Goal: Task Accomplishment & Management: Manage account settings

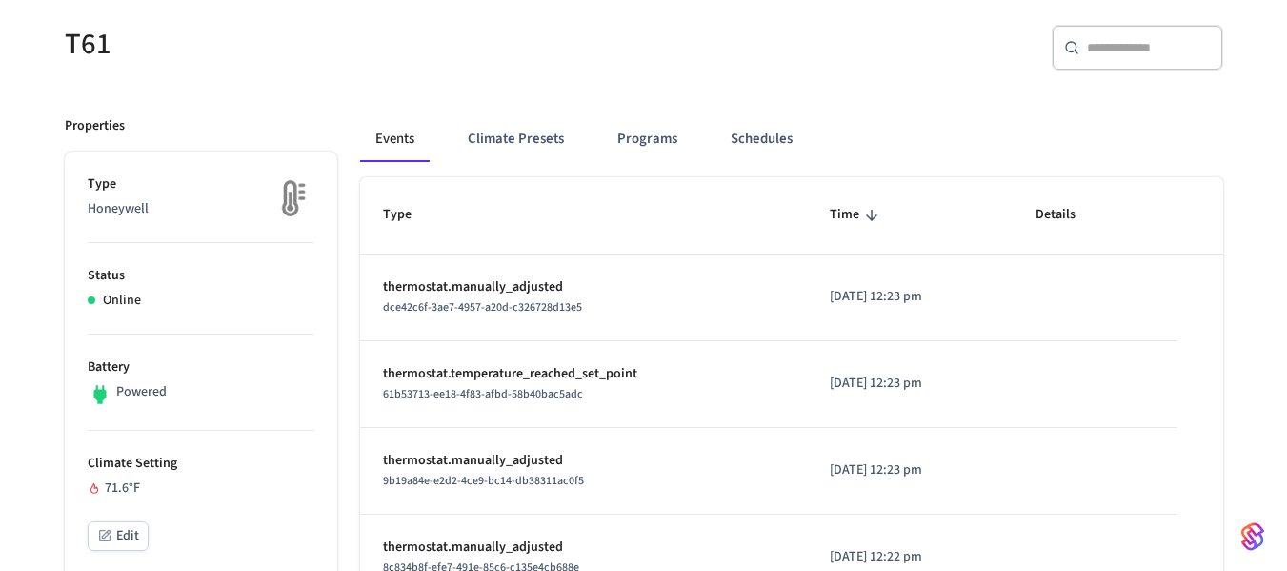
scroll to position [51, 0]
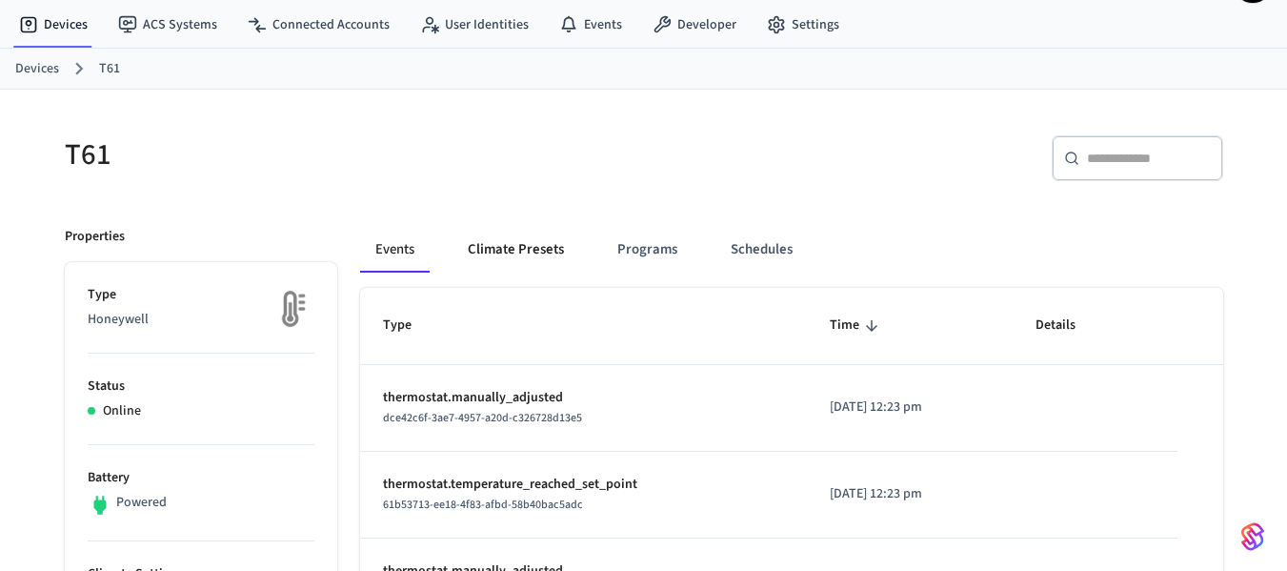
click at [485, 263] on button "Climate Presets" at bounding box center [516, 250] width 127 height 46
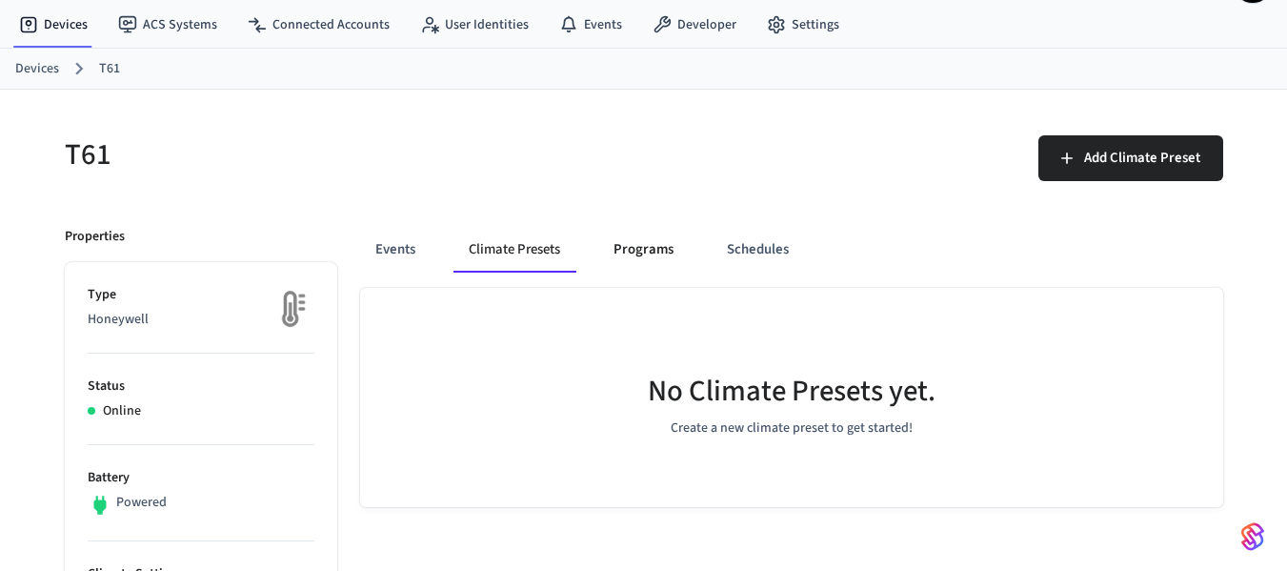
click at [620, 260] on button "Programs" at bounding box center [643, 250] width 91 height 46
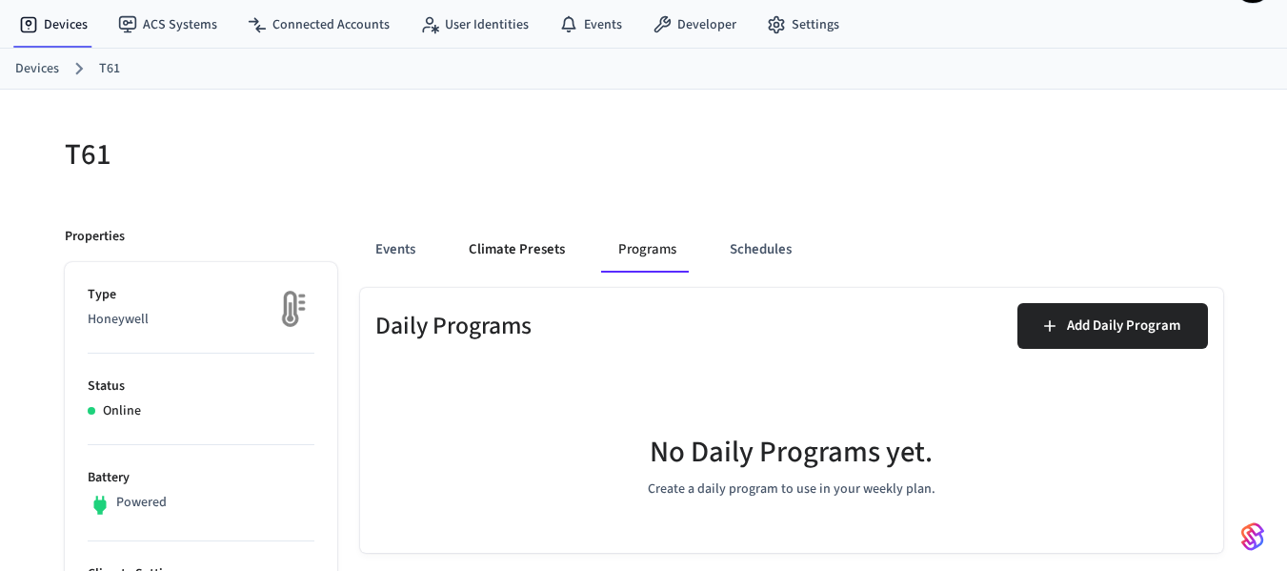
click at [509, 253] on button "Climate Presets" at bounding box center [517, 250] width 127 height 46
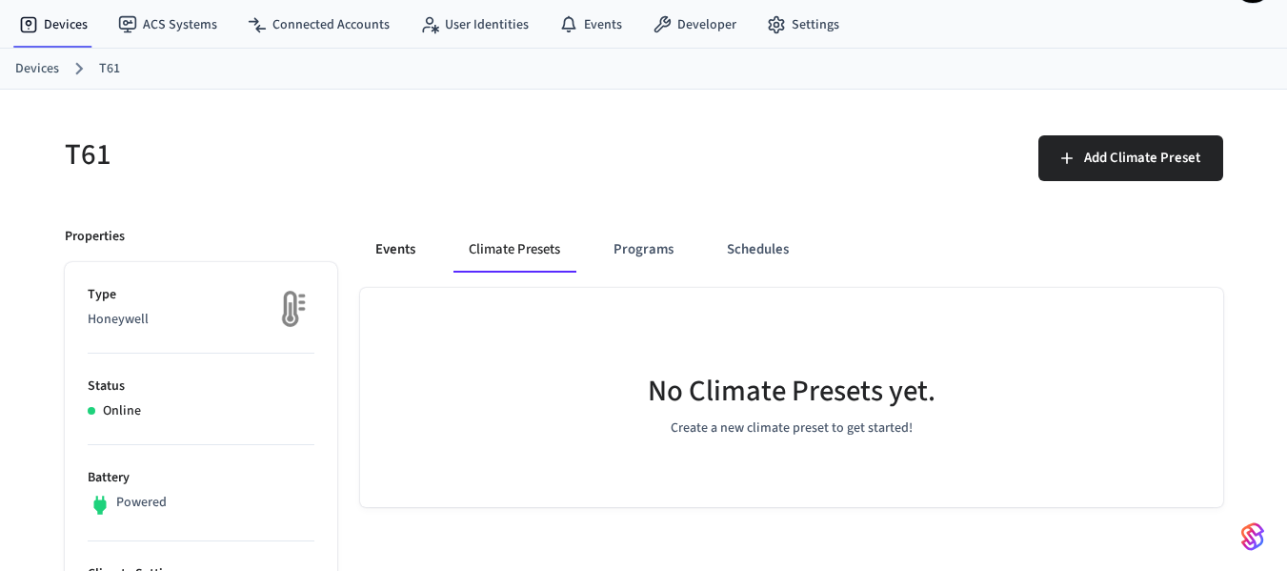
click at [371, 257] on button "Events" at bounding box center [395, 250] width 71 height 46
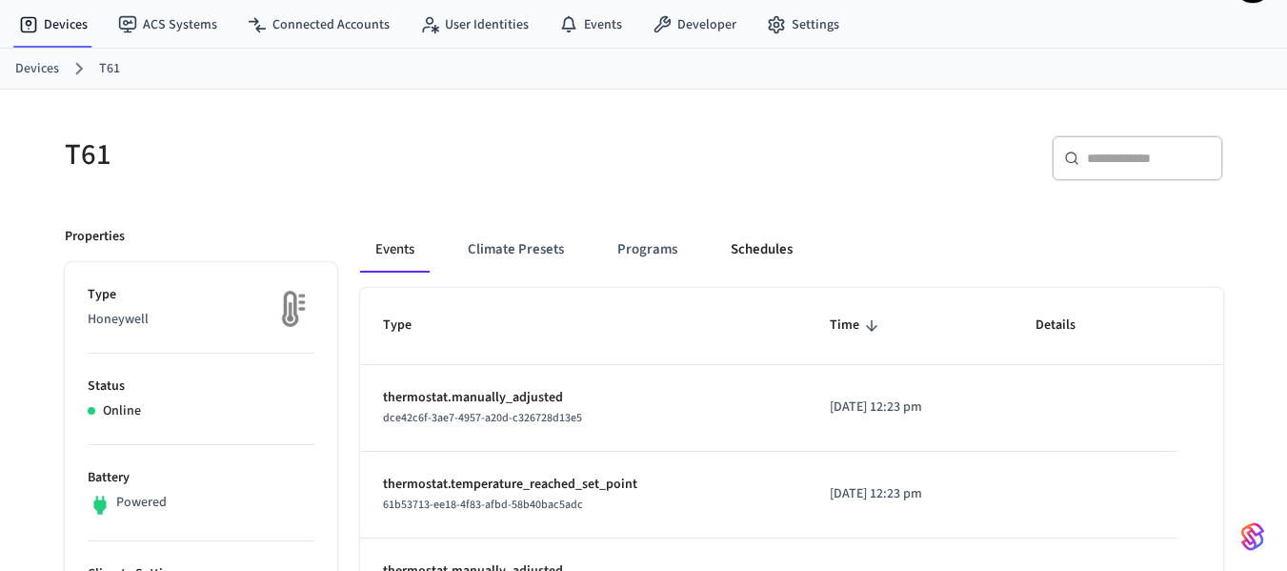
click at [738, 251] on button "Schedules" at bounding box center [762, 250] width 92 height 46
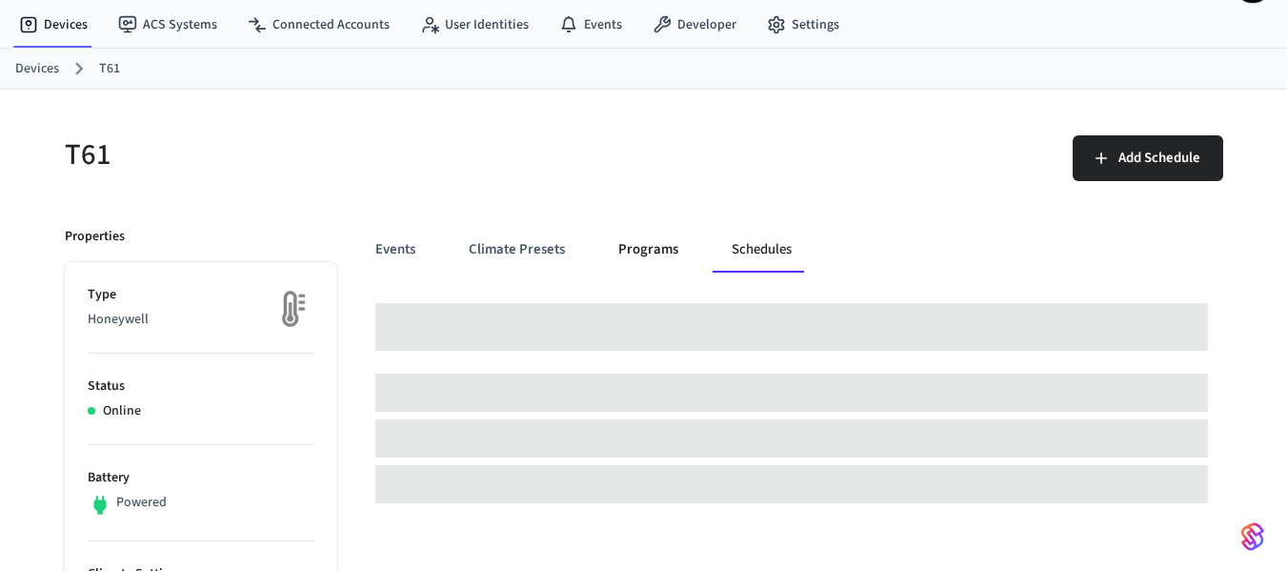
click at [660, 248] on button "Programs" at bounding box center [648, 250] width 91 height 46
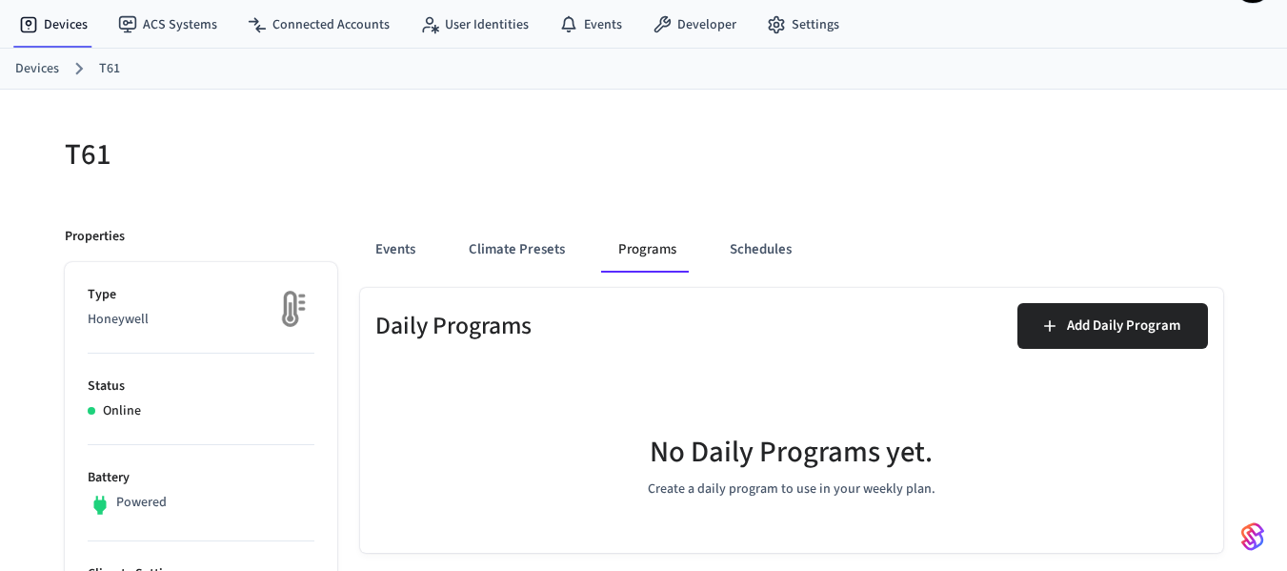
click at [583, 246] on div "Events Climate Presets Programs Schedules" at bounding box center [791, 250] width 863 height 46
click at [525, 246] on button "Climate Presets" at bounding box center [517, 250] width 127 height 46
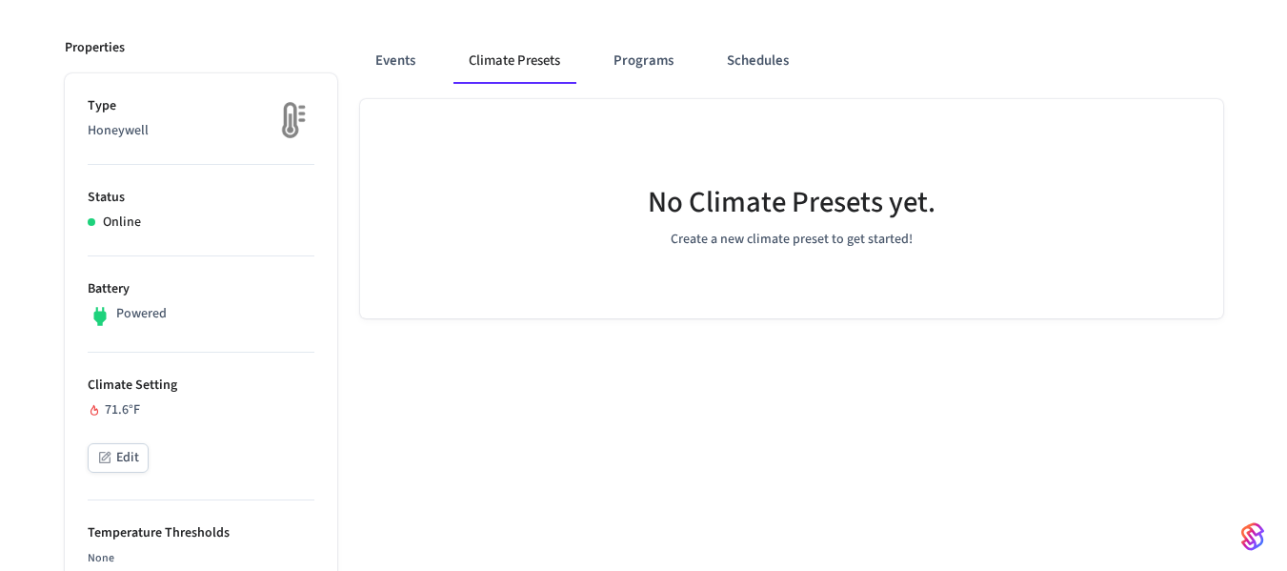
scroll to position [242, 0]
click at [133, 305] on p "Powered" at bounding box center [141, 312] width 51 height 20
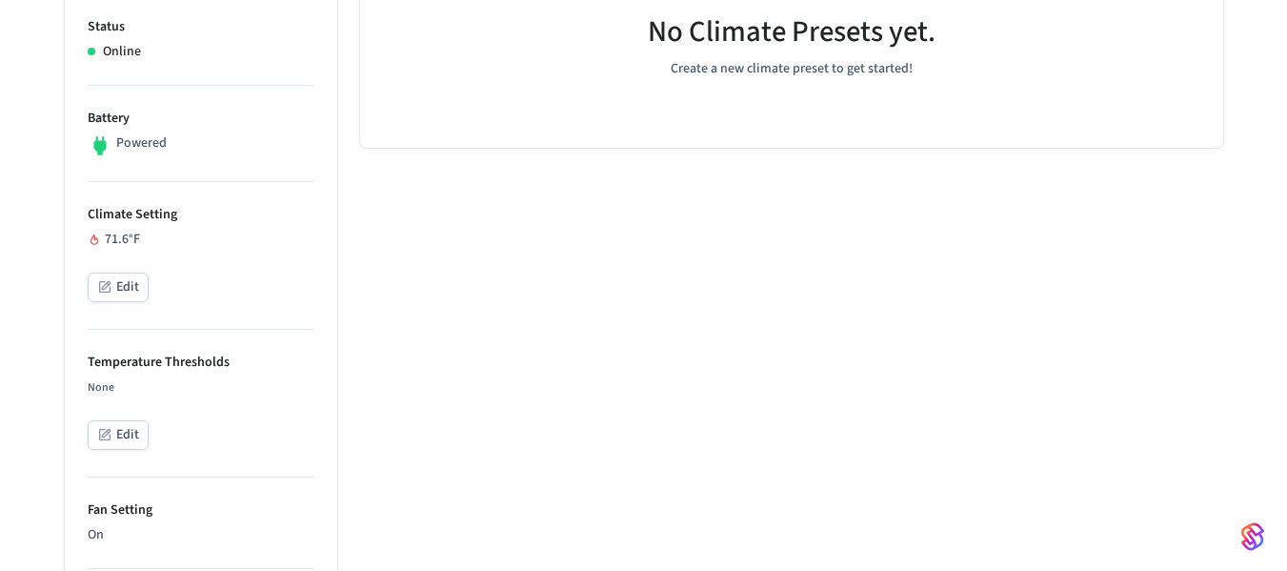
scroll to position [433, 0]
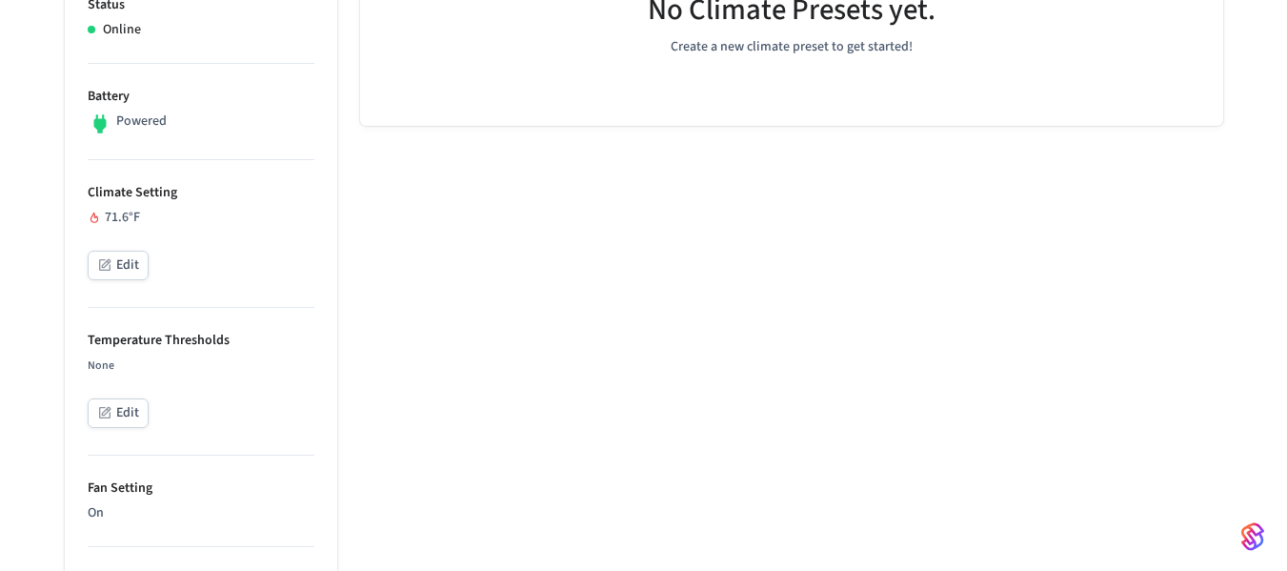
click at [130, 420] on button "Edit" at bounding box center [118, 413] width 61 height 30
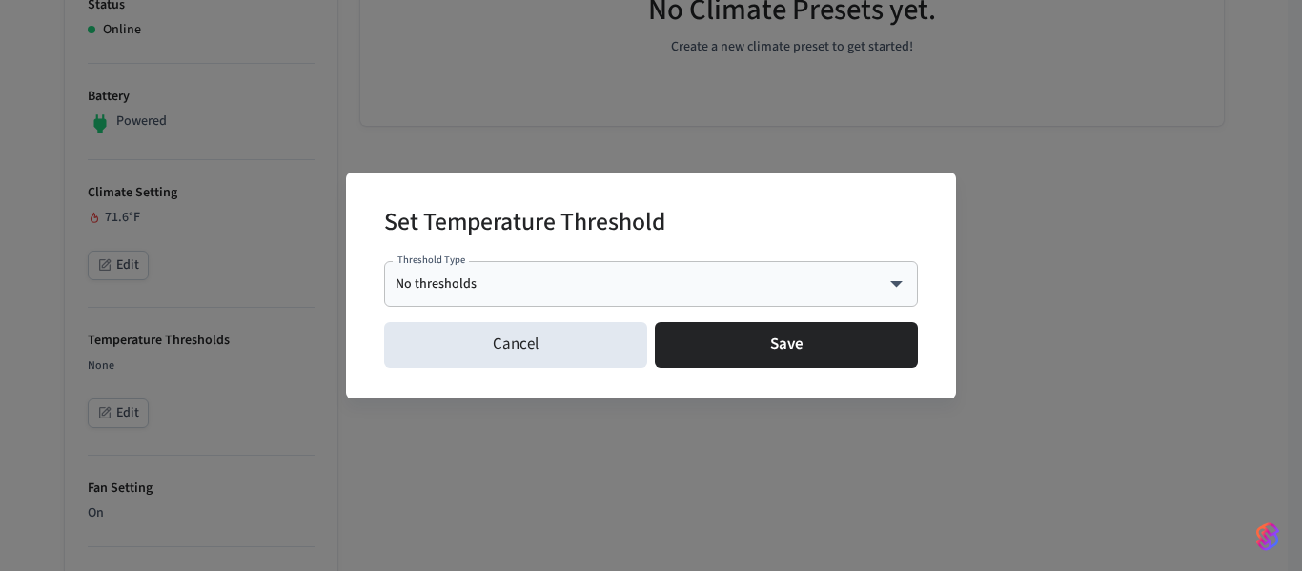
click at [712, 294] on div "No thresholds **** Threshold Type" at bounding box center [651, 284] width 534 height 46
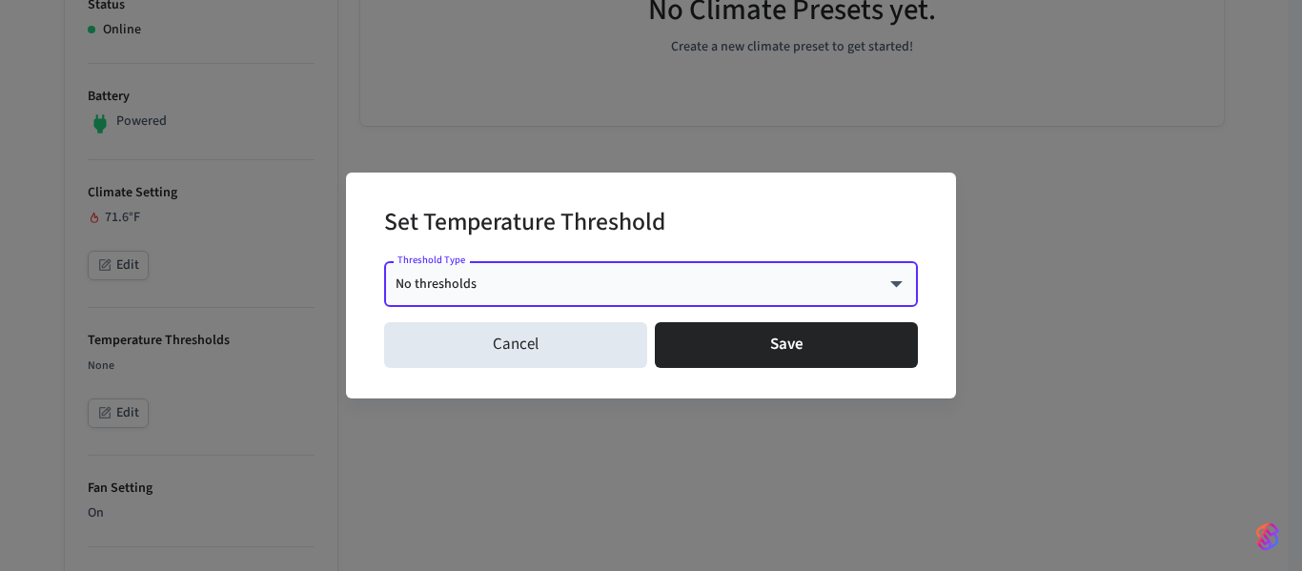
click at [868, 279] on body "Manjunath's Sandbox Sandbox Find by ID Ctrl K MC Devices ACS Systems Connected …" at bounding box center [651, 450] width 1302 height 1766
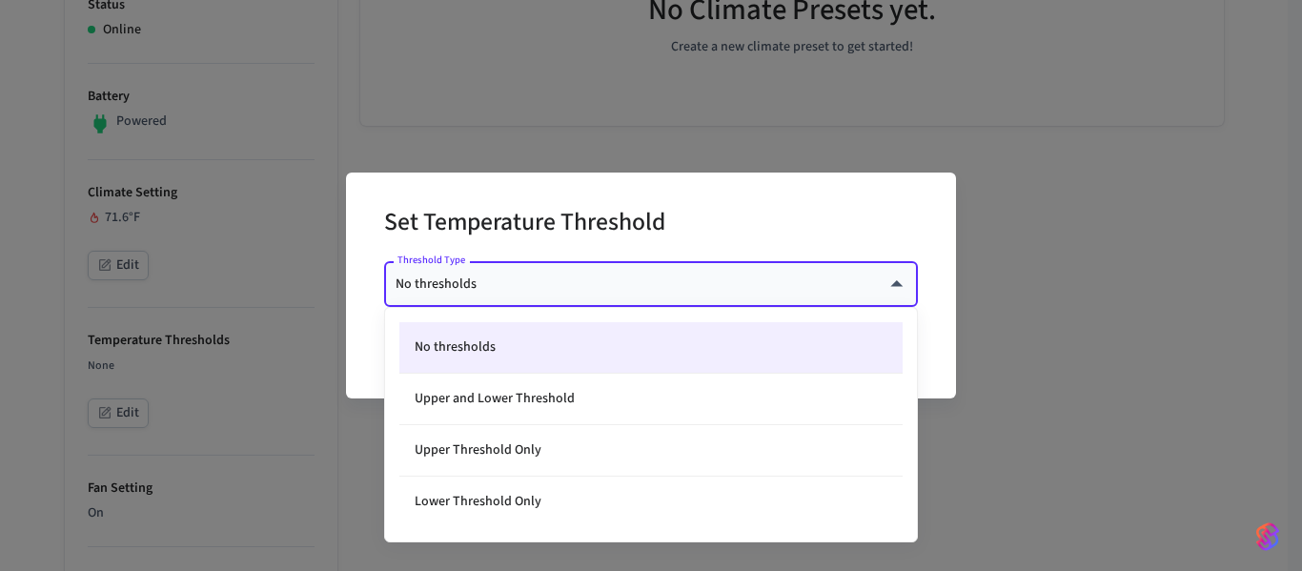
click at [324, 352] on div at bounding box center [651, 285] width 1302 height 571
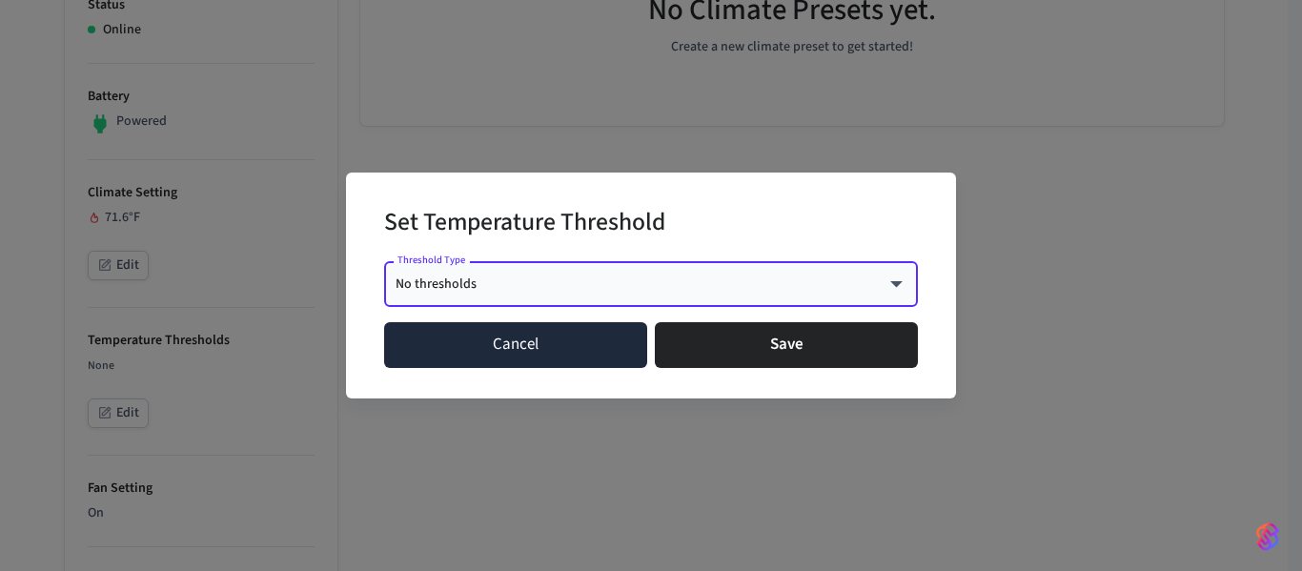
click at [560, 354] on button "Cancel" at bounding box center [515, 345] width 263 height 46
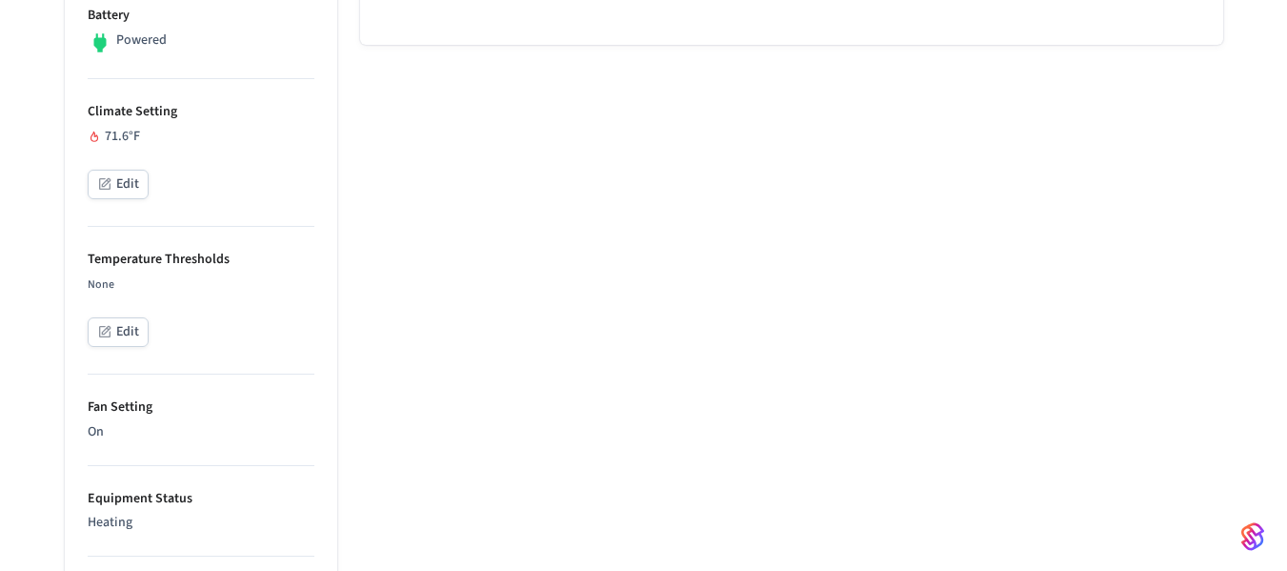
scroll to position [623, 0]
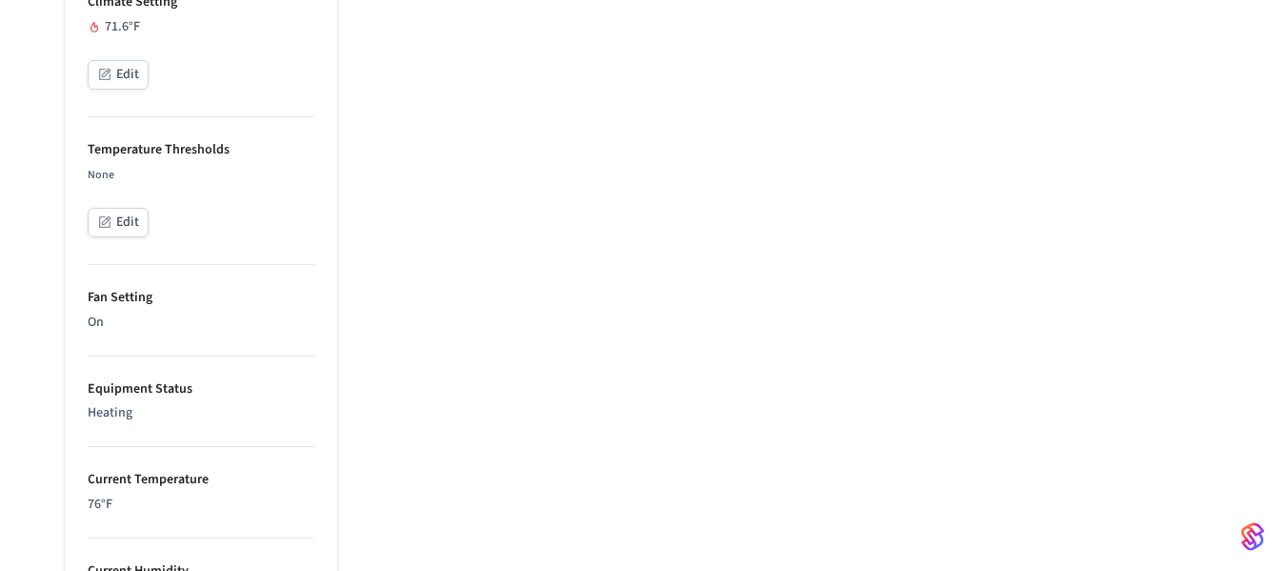
click at [152, 337] on li "Fan Setting On" at bounding box center [201, 310] width 227 height 91
click at [126, 328] on p "On" at bounding box center [201, 323] width 227 height 20
click at [101, 328] on p "On" at bounding box center [201, 323] width 227 height 20
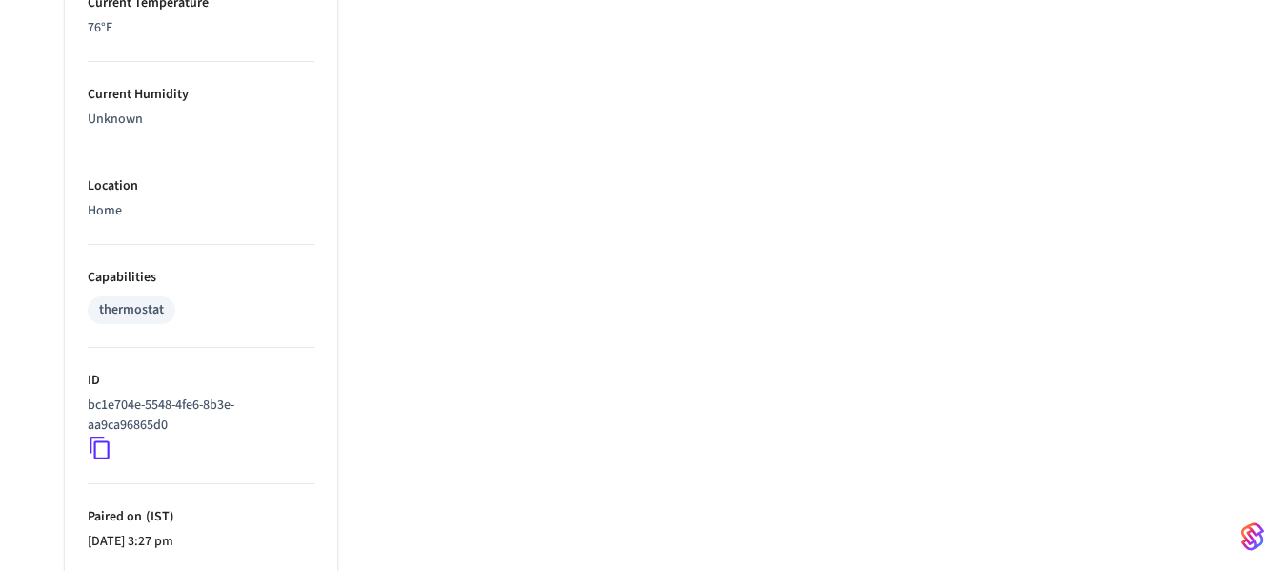
scroll to position [1195, 0]
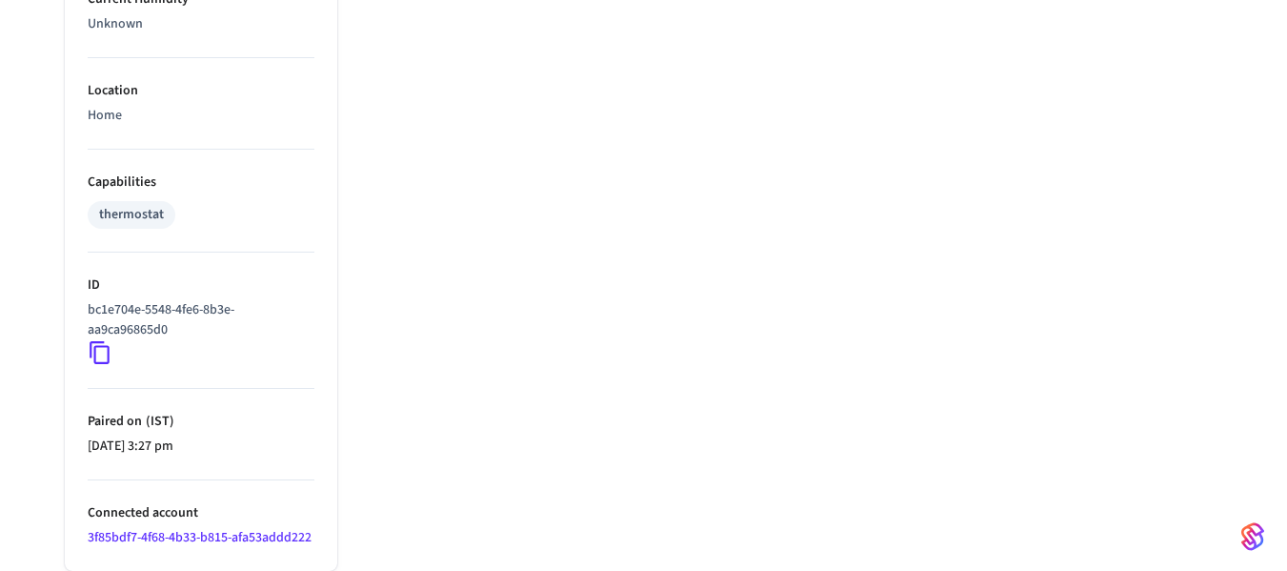
click at [152, 210] on div "thermostat" at bounding box center [131, 215] width 65 height 20
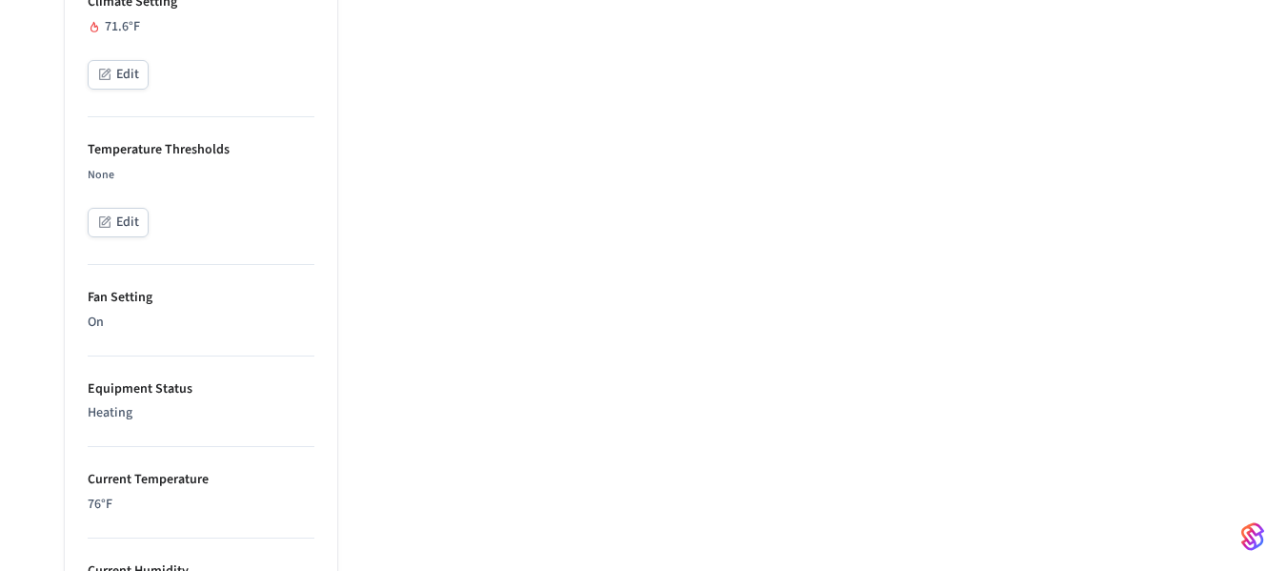
scroll to position [147, 0]
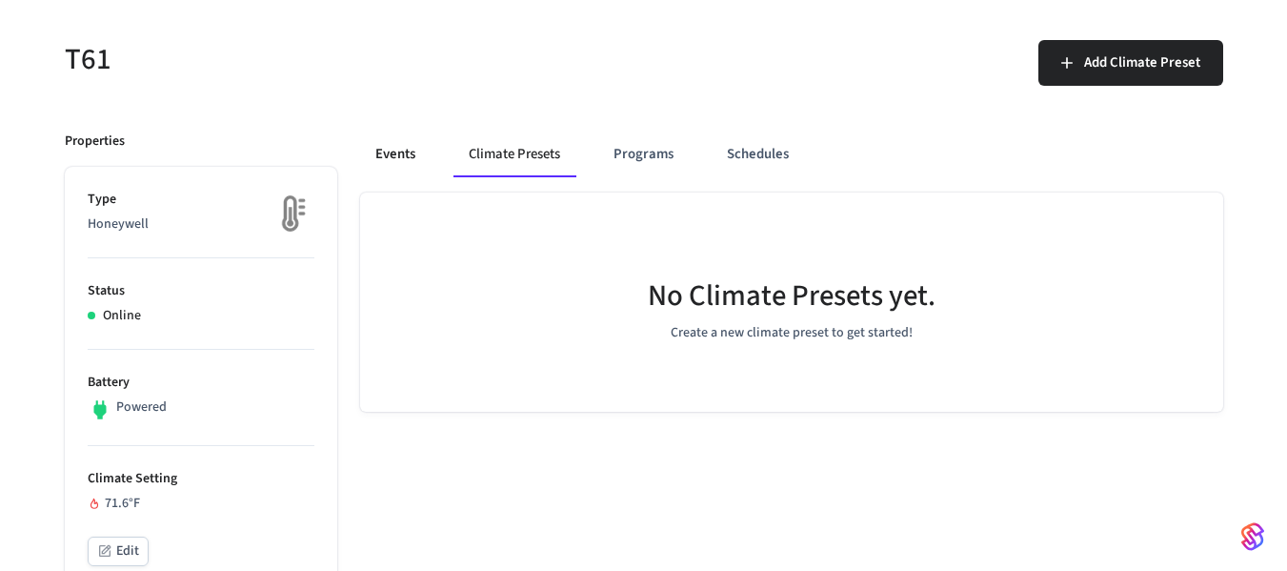
click at [387, 159] on button "Events" at bounding box center [395, 154] width 71 height 46
